Goal: Navigation & Orientation: Find specific page/section

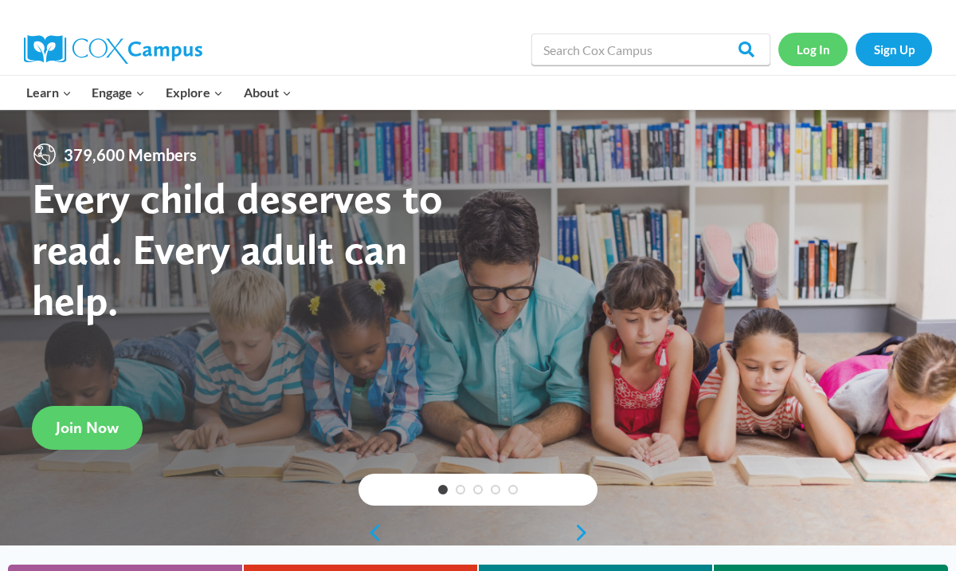
click at [802, 49] on link "Log In" at bounding box center [812, 49] width 69 height 33
click at [827, 56] on link "Log In" at bounding box center [812, 49] width 69 height 33
